Goal: Check status

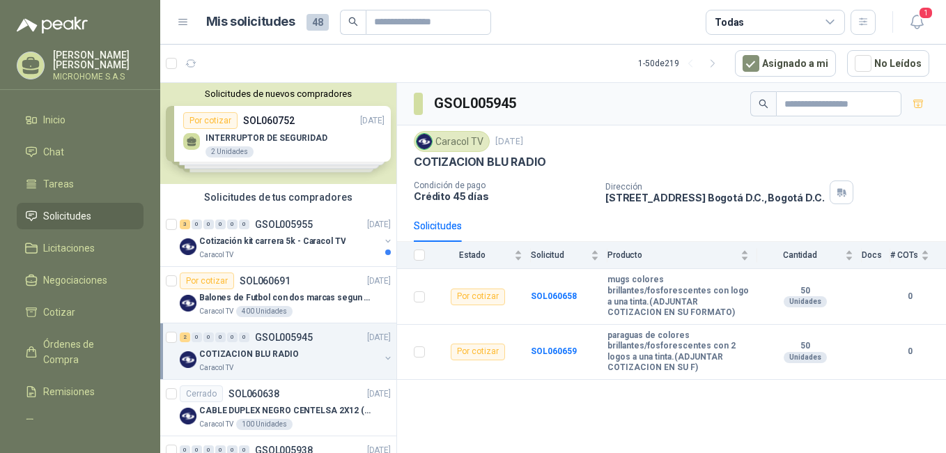
click at [187, 29] on div "Mis solicitudes 48 Todas" at bounding box center [526, 22] width 699 height 25
click at [183, 23] on icon at bounding box center [183, 22] width 13 height 13
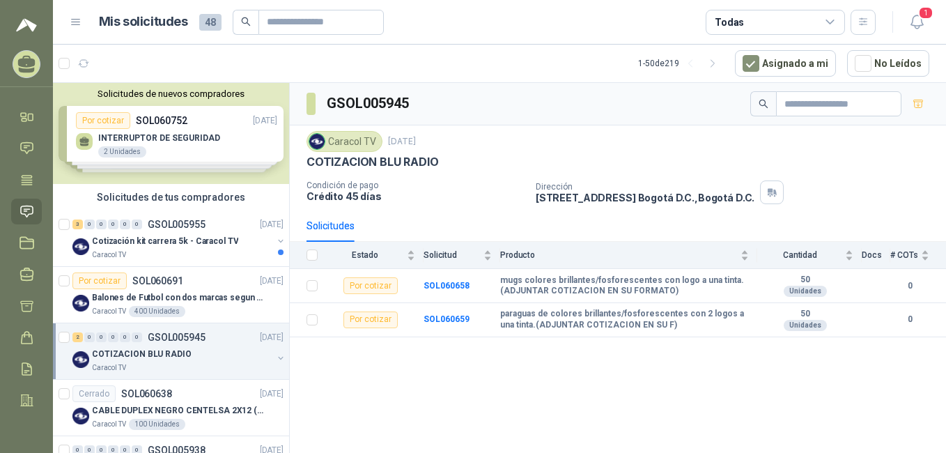
click at [183, 23] on h1 "Mis solicitudes" at bounding box center [143, 22] width 89 height 20
click at [77, 27] on icon at bounding box center [76, 22] width 13 height 13
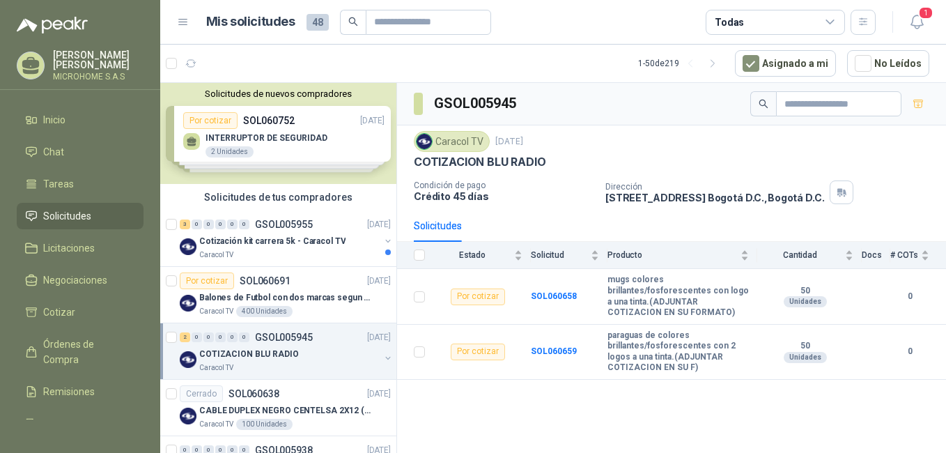
click at [316, 23] on span "48" at bounding box center [318, 22] width 22 height 17
click at [291, 254] on div "Caracol TV" at bounding box center [289, 254] width 180 height 11
